Goal: Transaction & Acquisition: Book appointment/travel/reservation

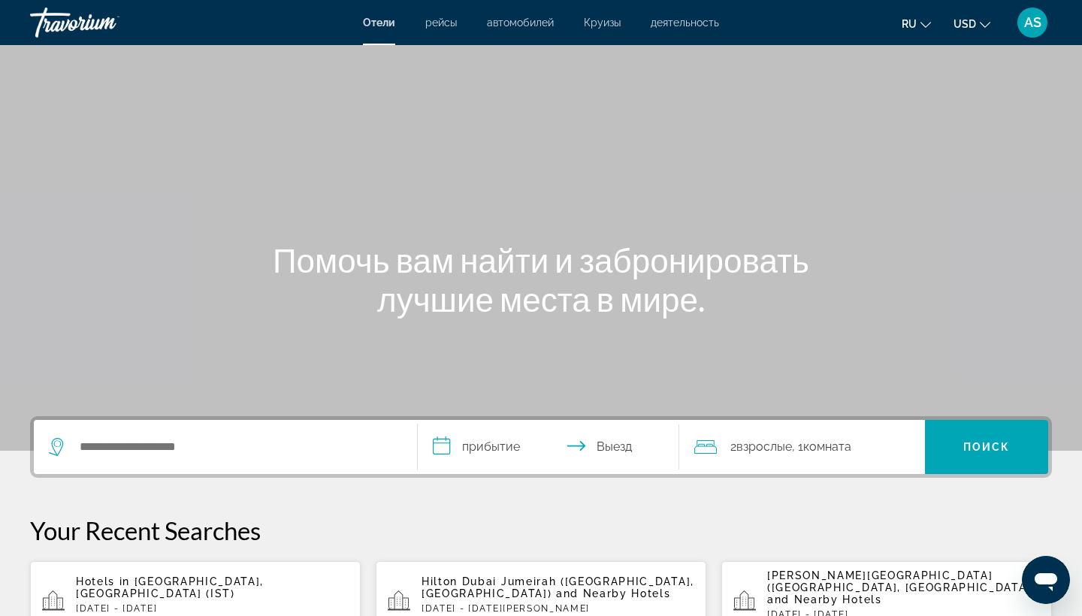
click at [1025, 26] on span "AS" at bounding box center [1032, 22] width 17 height 15
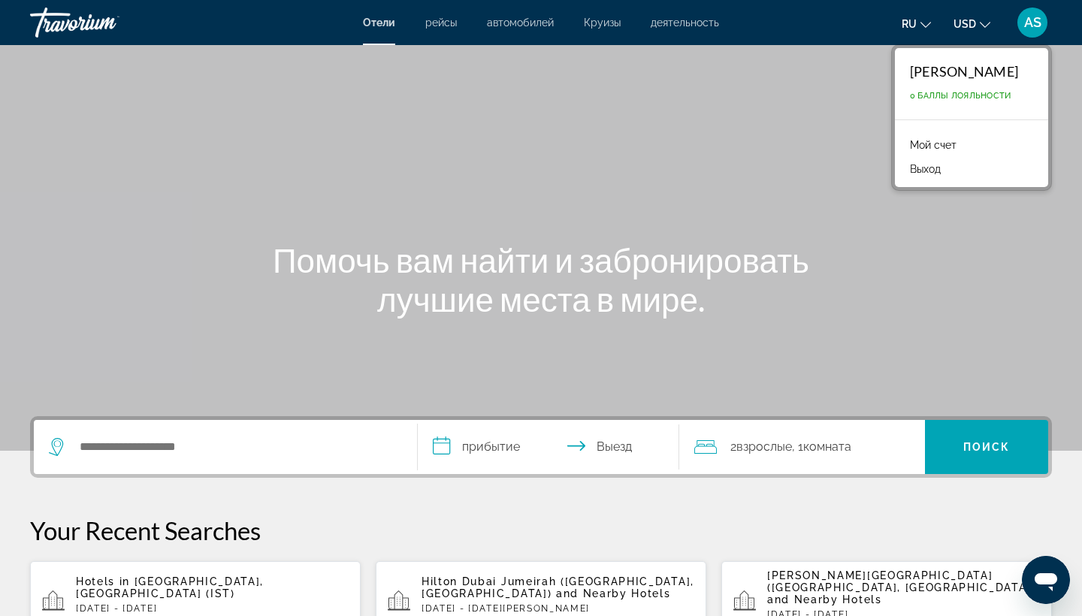
click at [924, 142] on link "Мой счет" at bounding box center [934, 145] width 62 height 20
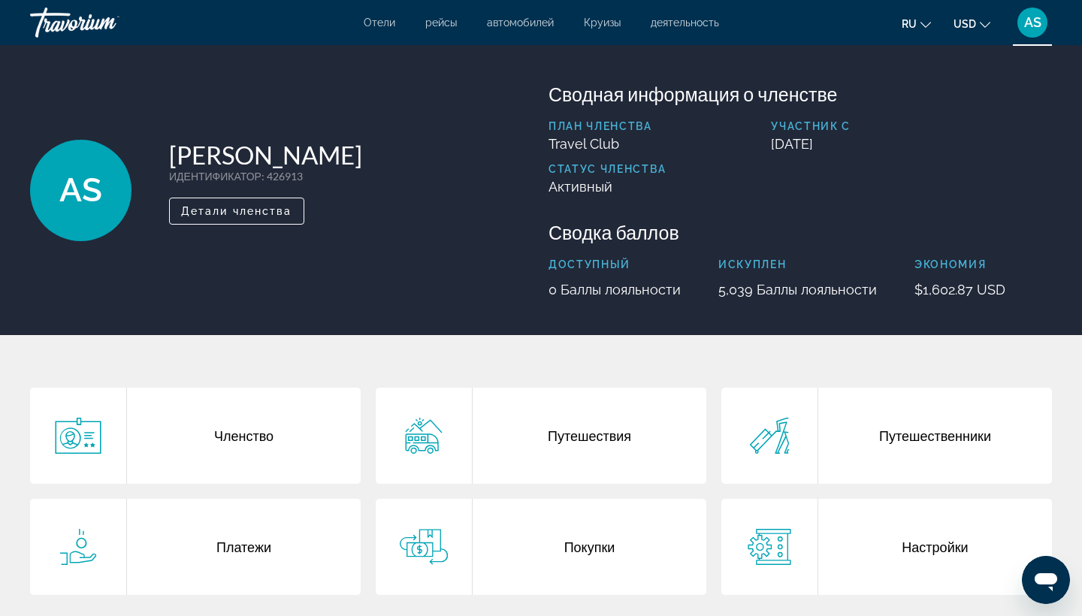
click at [603, 424] on div "Путешествия" at bounding box center [590, 436] width 234 height 96
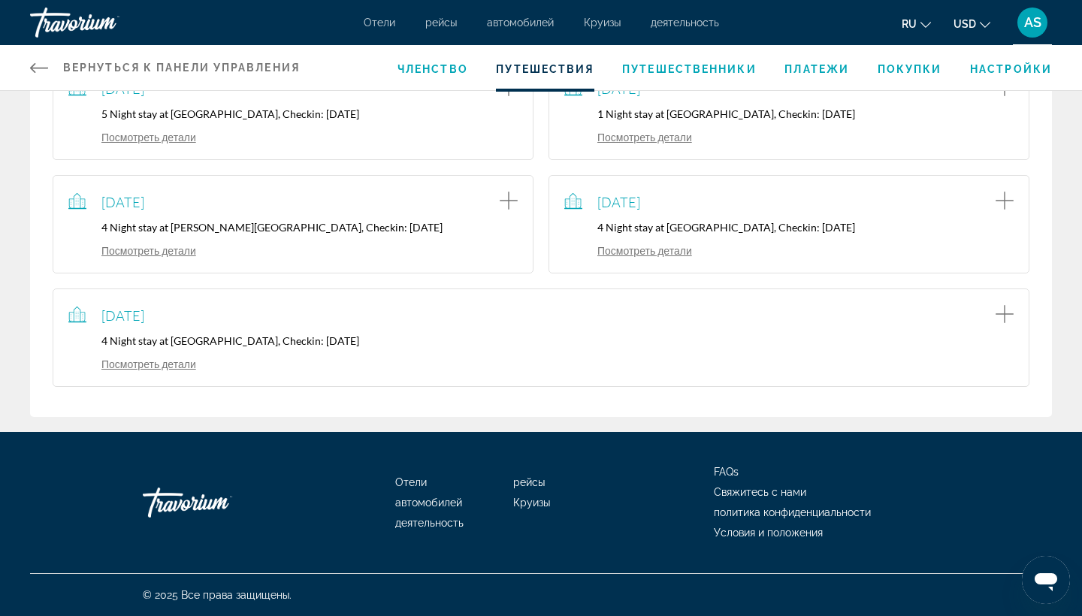
scroll to position [333, 0]
click at [165, 369] on link "Посмотреть детали" at bounding box center [132, 364] width 128 height 13
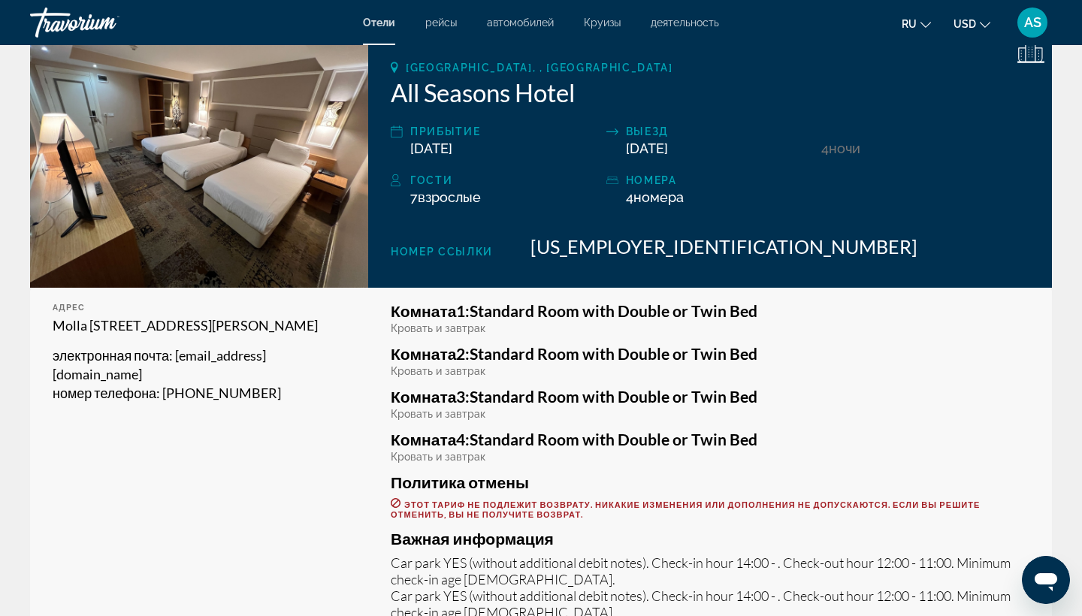
scroll to position [299, 0]
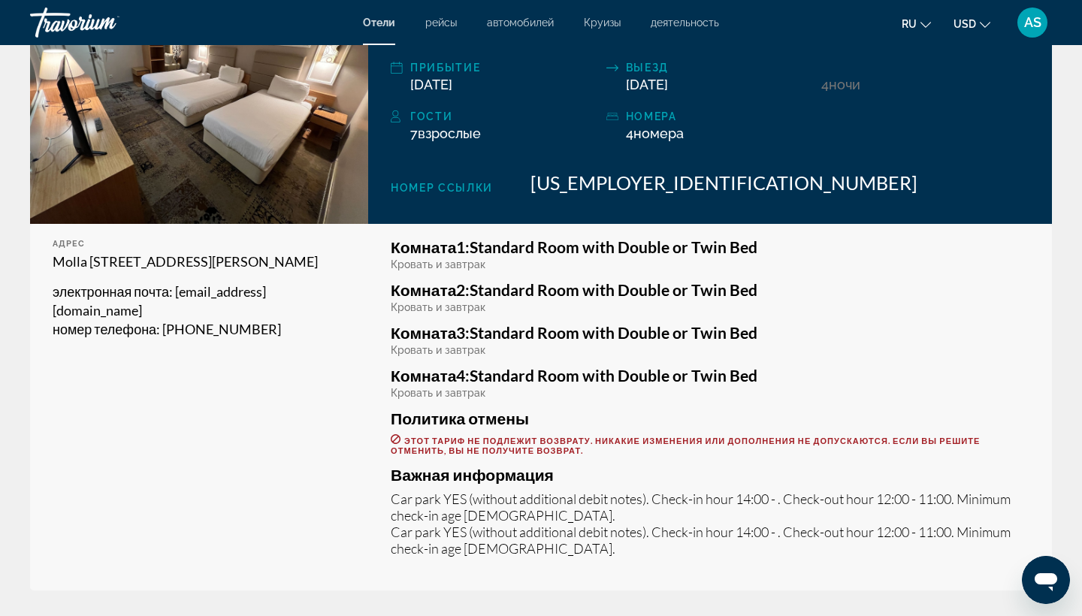
click at [692, 251] on h3 "Комната 1: Standard Room with Double or Twin Bed" at bounding box center [710, 247] width 639 height 17
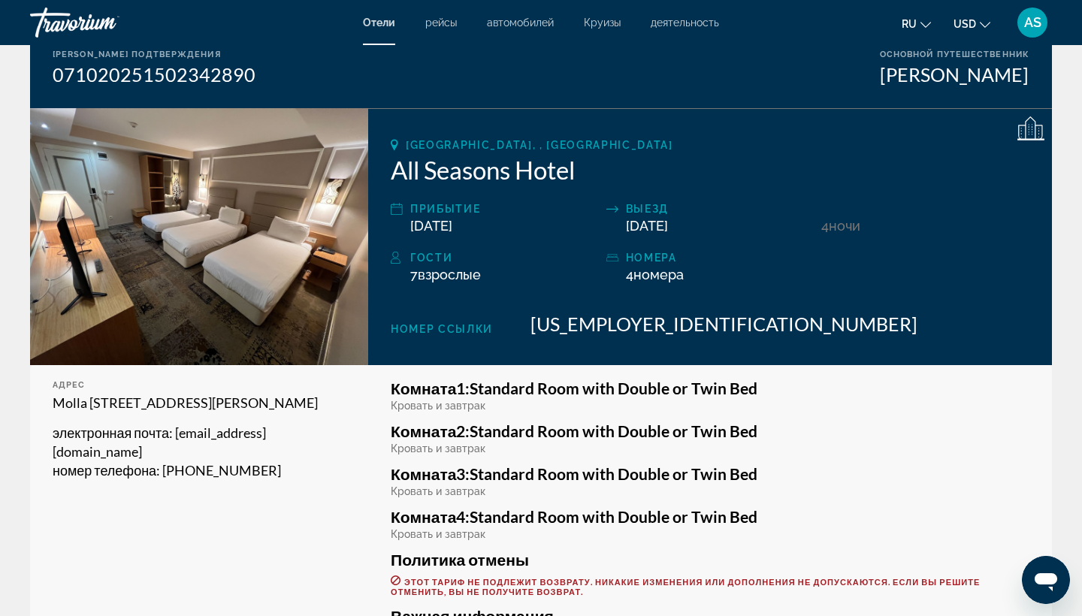
scroll to position [157, 0]
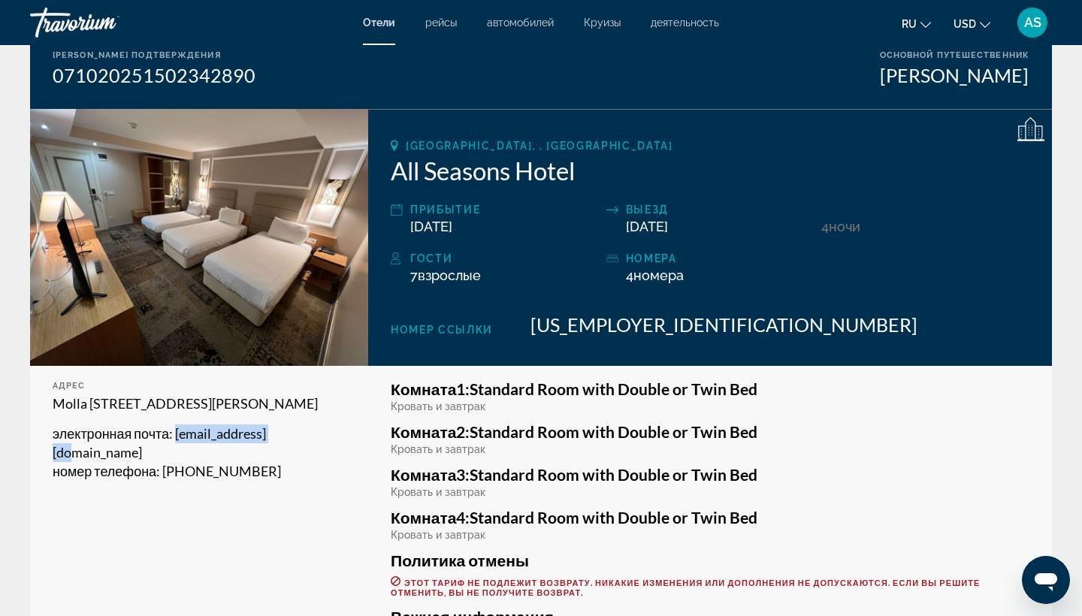
drag, startPoint x: 181, startPoint y: 449, endPoint x: 305, endPoint y: 448, distance: 124.0
click at [305, 448] on p "электронная почта : hotel@zehratur.com" at bounding box center [199, 444] width 293 height 38
copy span "hotel@zehratur.com"
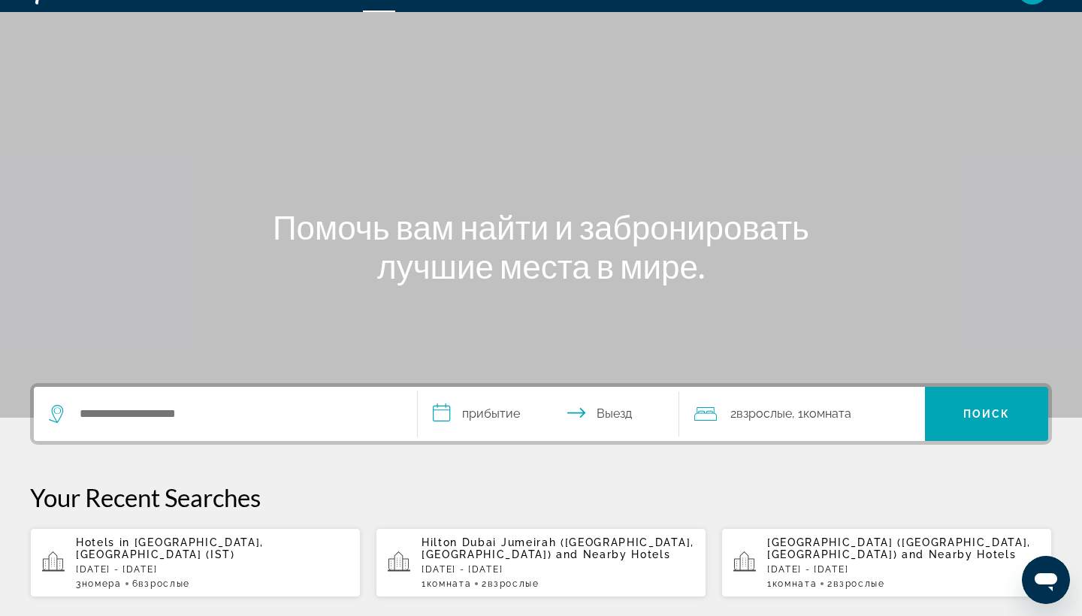
scroll to position [43, 0]
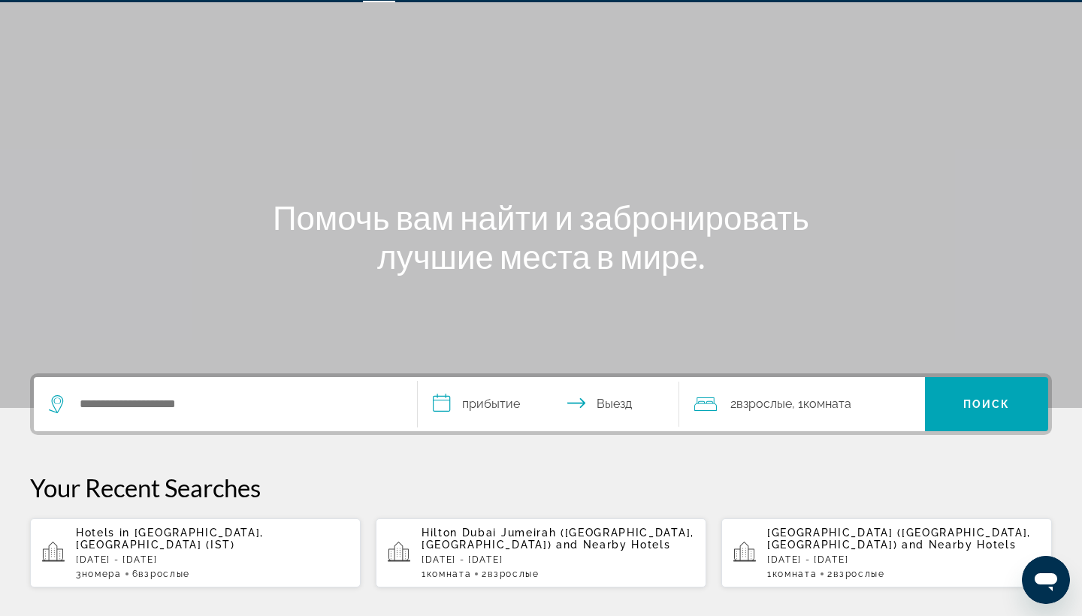
click at [153, 549] on div "Hotels in [GEOGRAPHIC_DATA], [GEOGRAPHIC_DATA] (IST) [DATE] - [DATE] 3 Комната …" at bounding box center [212, 553] width 273 height 53
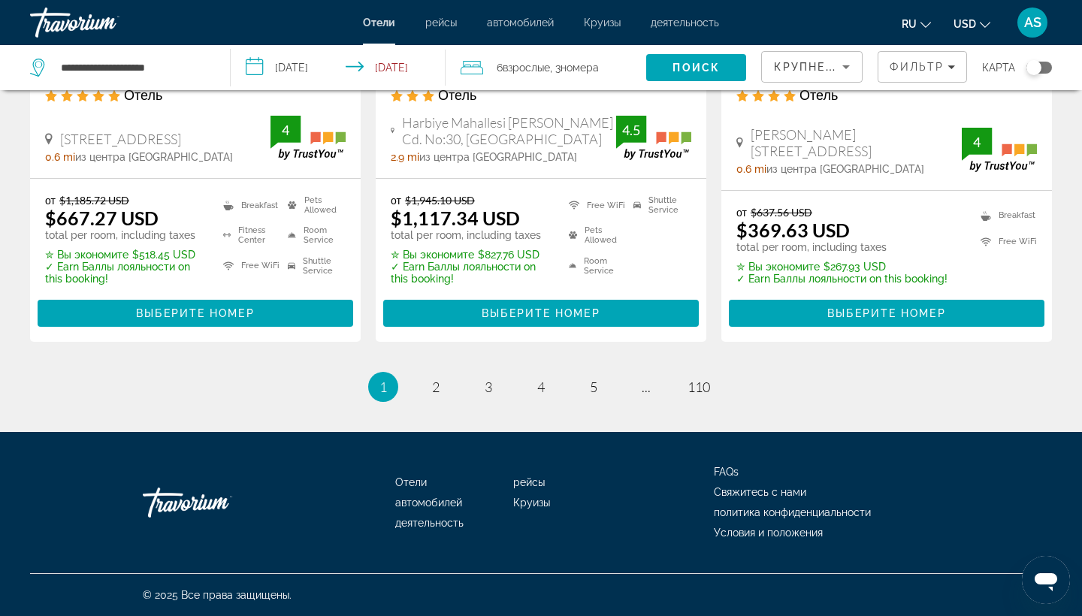
scroll to position [2086, 0]
click at [489, 386] on span "3" at bounding box center [489, 387] width 8 height 17
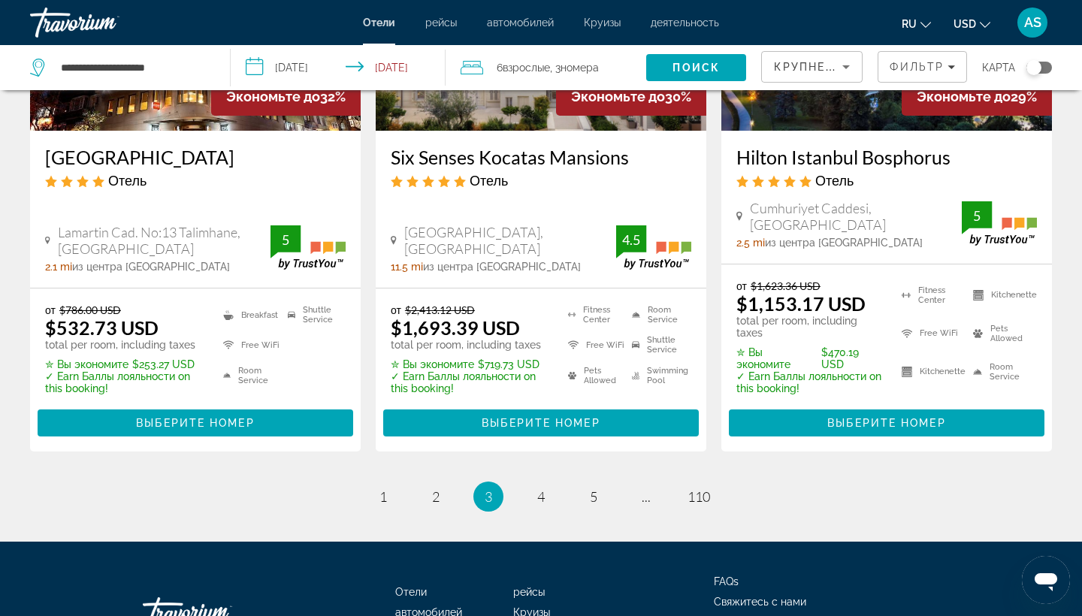
scroll to position [2047, 0]
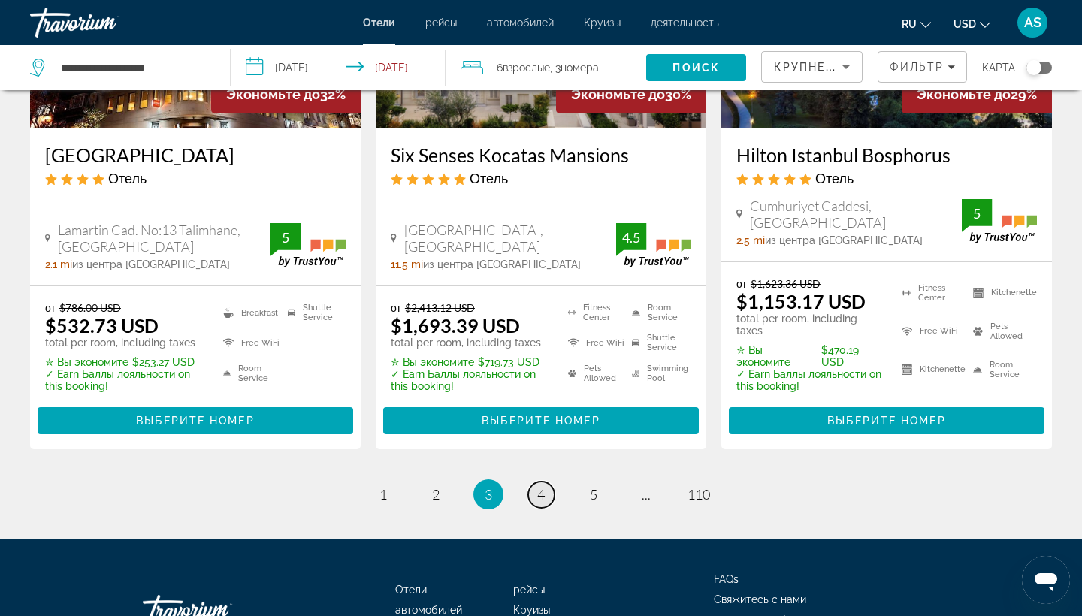
click at [542, 486] on span "4" at bounding box center [541, 494] width 8 height 17
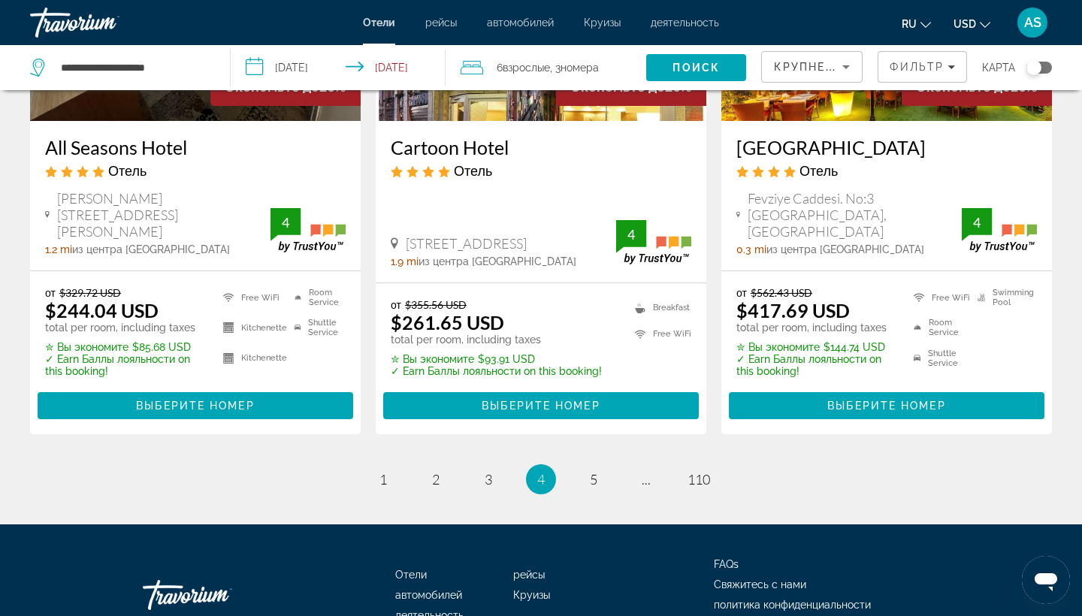
scroll to position [2024, 0]
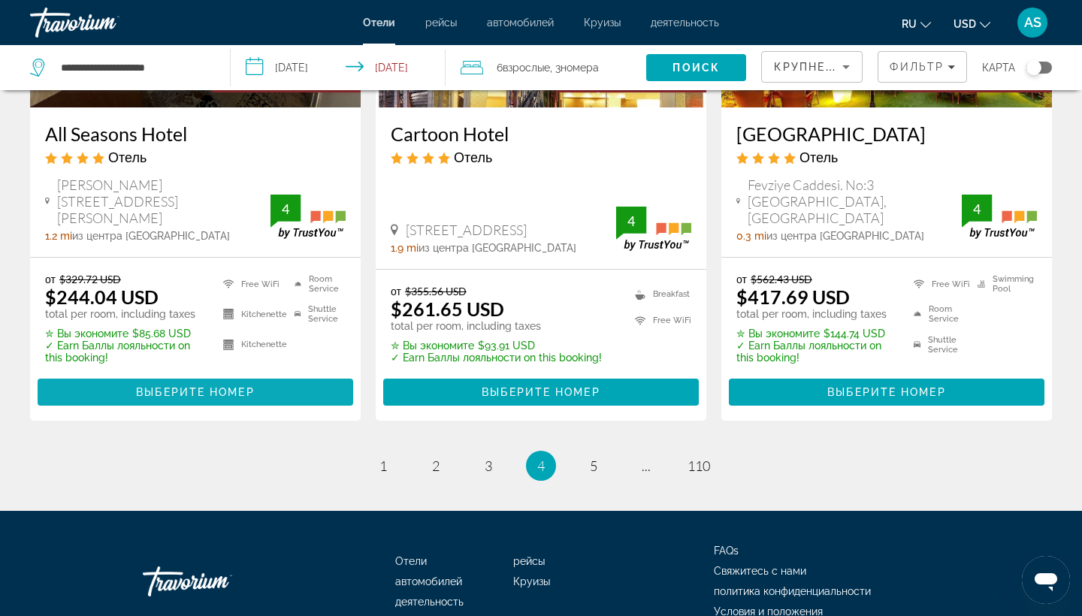
click at [222, 396] on span "Выберите номер" at bounding box center [195, 392] width 118 height 12
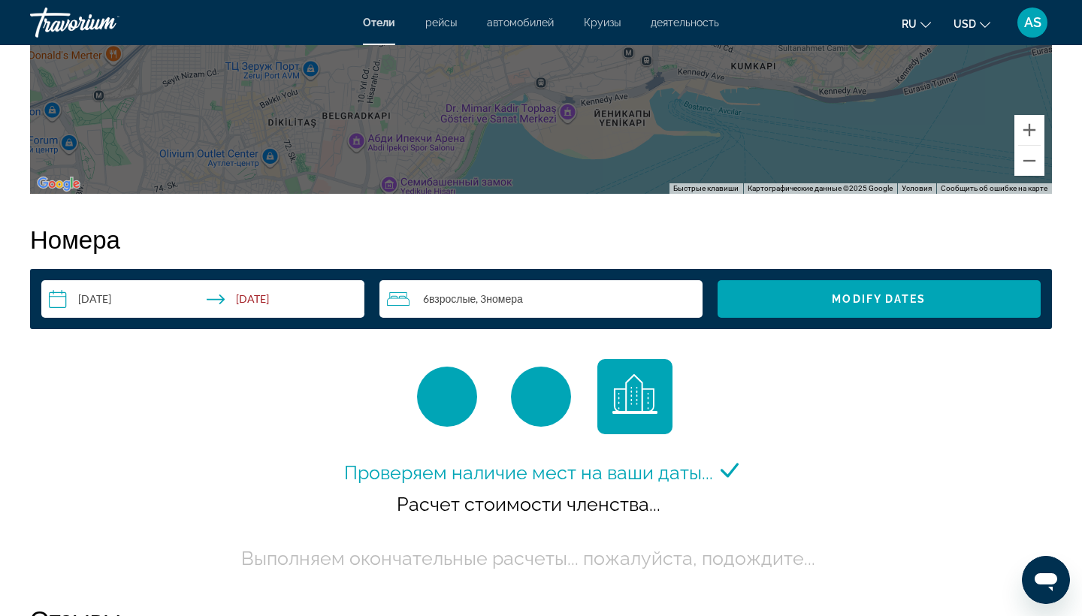
scroll to position [1770, 0]
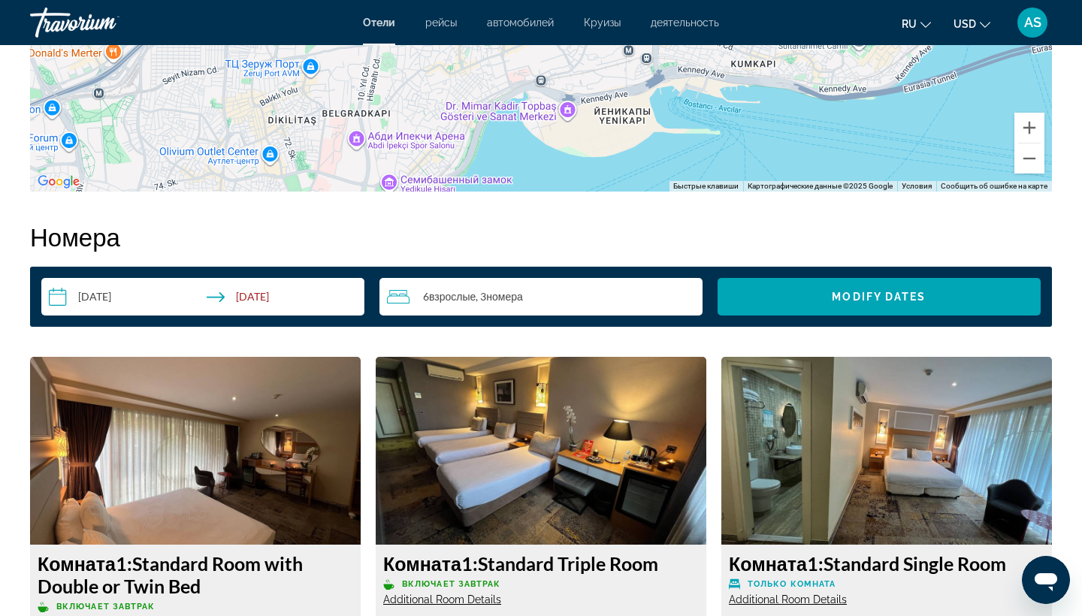
click at [452, 304] on div "6 Взрослый Взрослые , 3 Комната номера" at bounding box center [545, 297] width 316 height 18
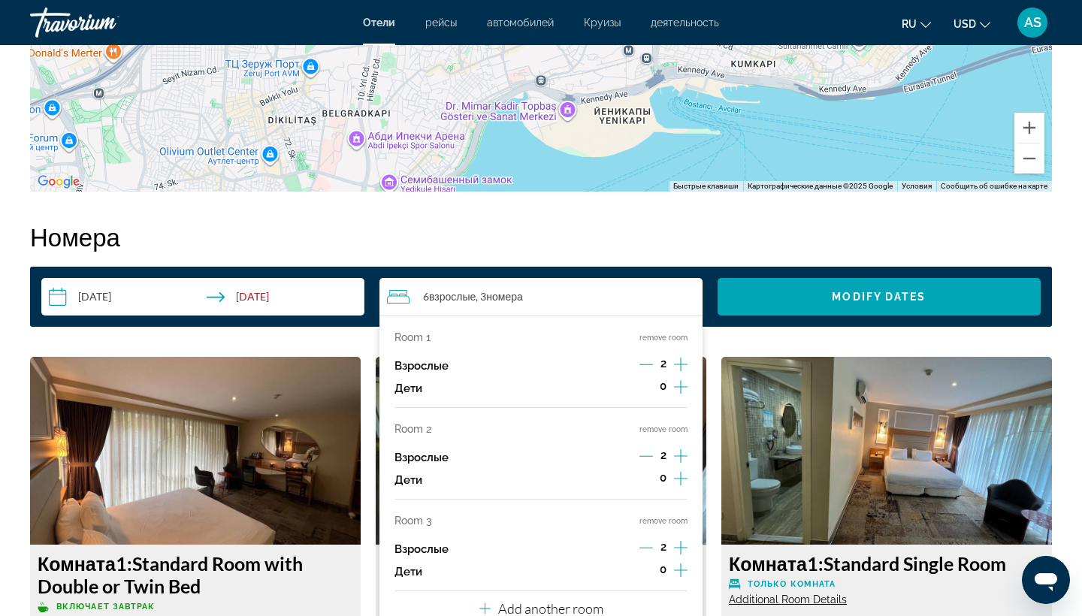
click at [676, 362] on icon "Increment adults" at bounding box center [681, 364] width 14 height 18
click at [647, 463] on icon "Decrement adults" at bounding box center [646, 456] width 14 height 14
click at [660, 434] on button "remove room" at bounding box center [663, 430] width 48 height 10
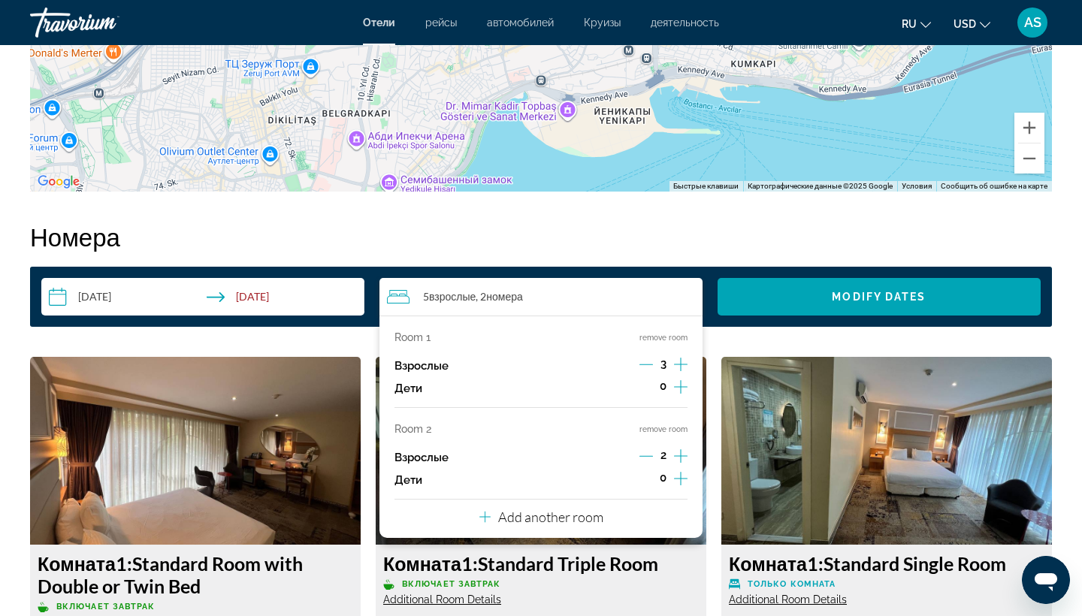
click at [660, 434] on button "remove room" at bounding box center [663, 430] width 48 height 10
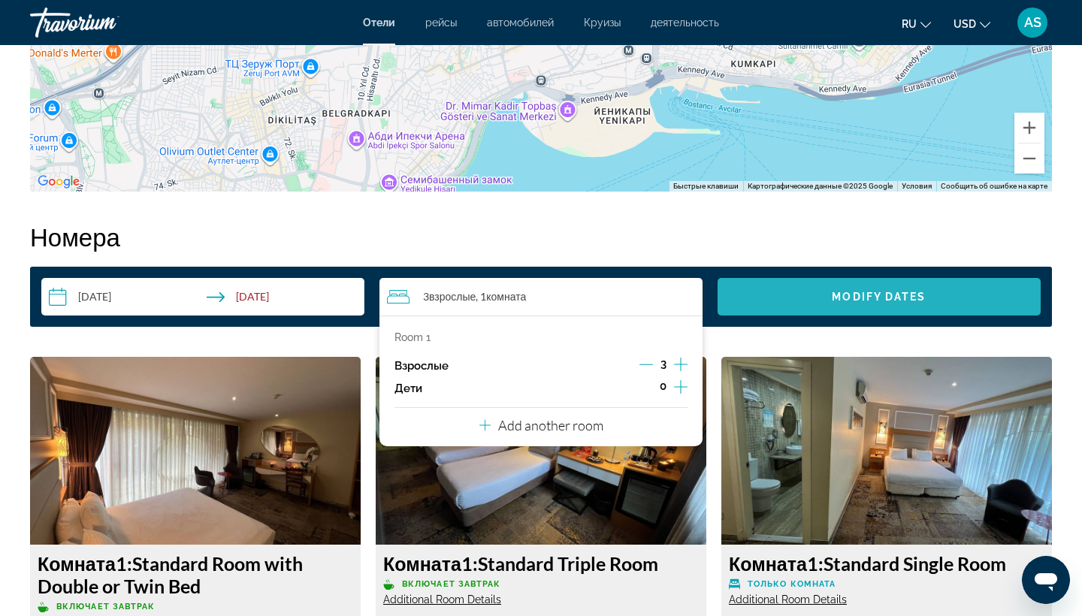
click at [889, 291] on span "Modify Dates" at bounding box center [879, 297] width 94 height 12
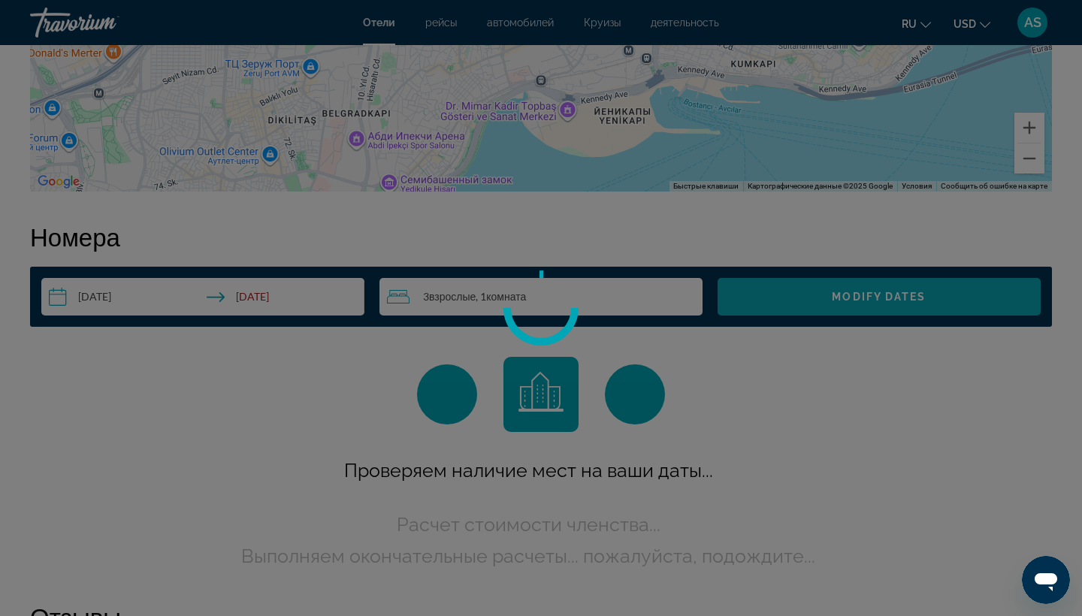
scroll to position [1891, 0]
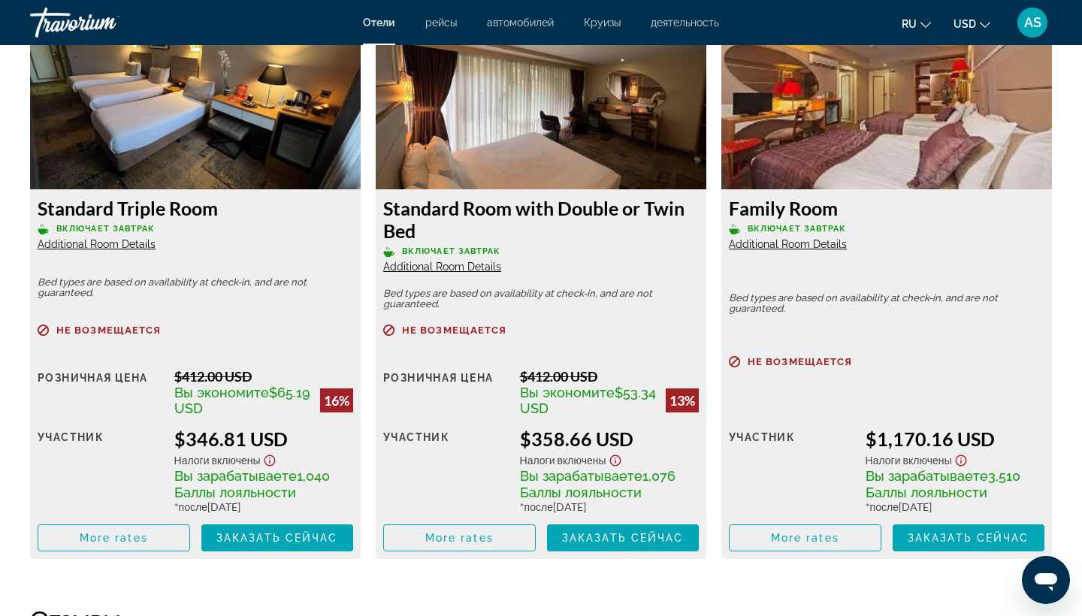
scroll to position [2127, 0]
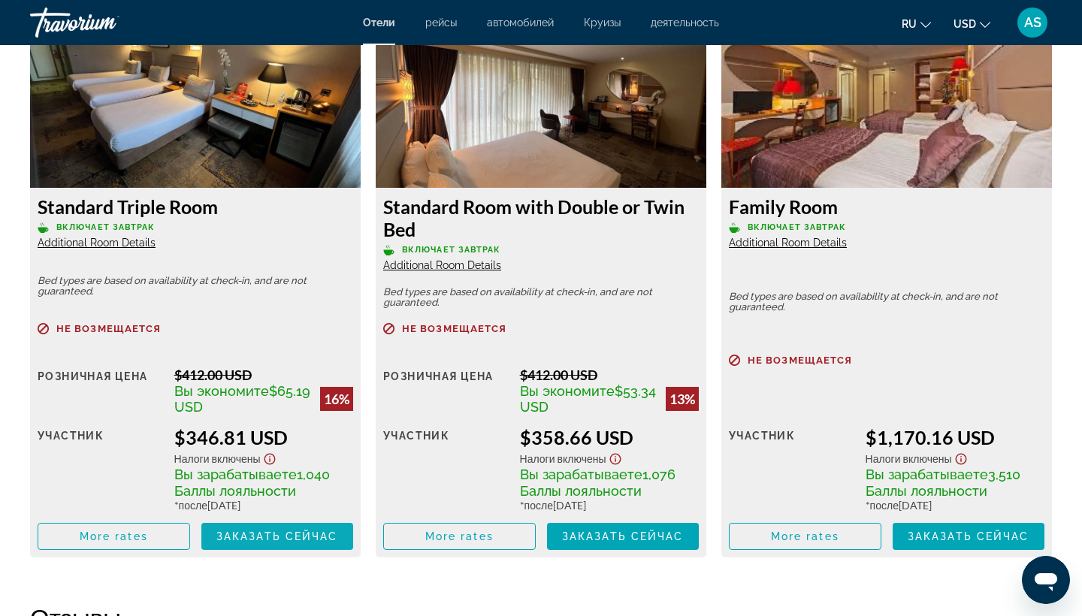
click at [273, 539] on span "Заказать сейчас" at bounding box center [277, 537] width 122 height 12
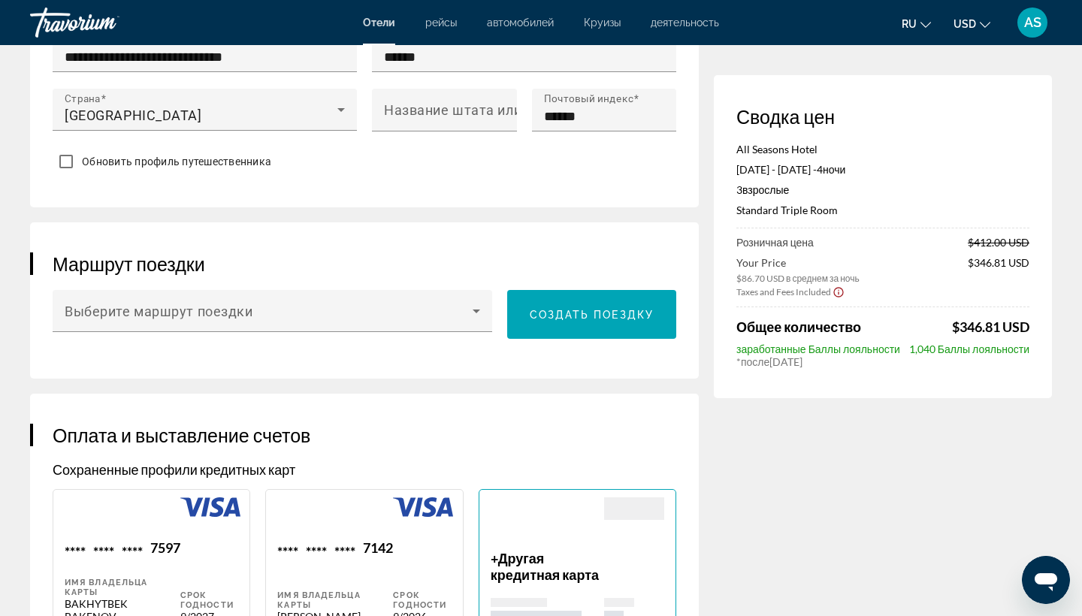
scroll to position [719, 0]
